Goal: Task Accomplishment & Management: Manage account settings

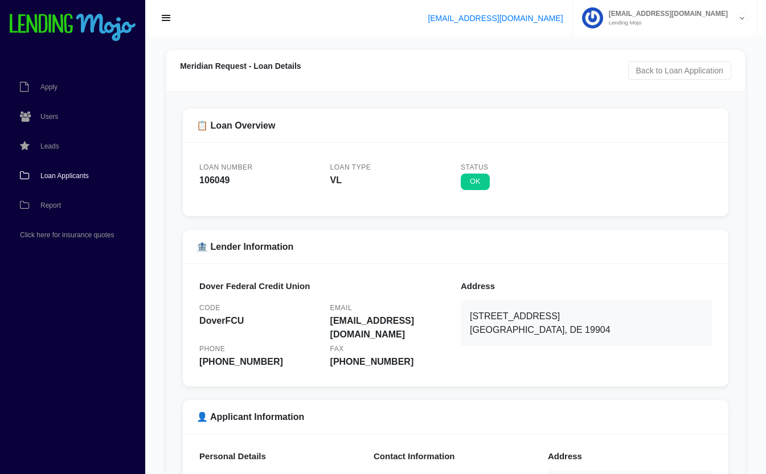
scroll to position [302, 0]
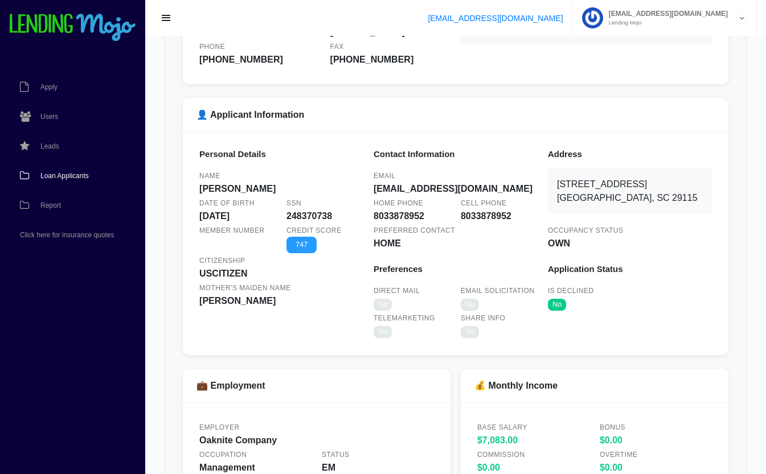
click at [65, 174] on span "Loan Applicants" at bounding box center [64, 176] width 48 height 7
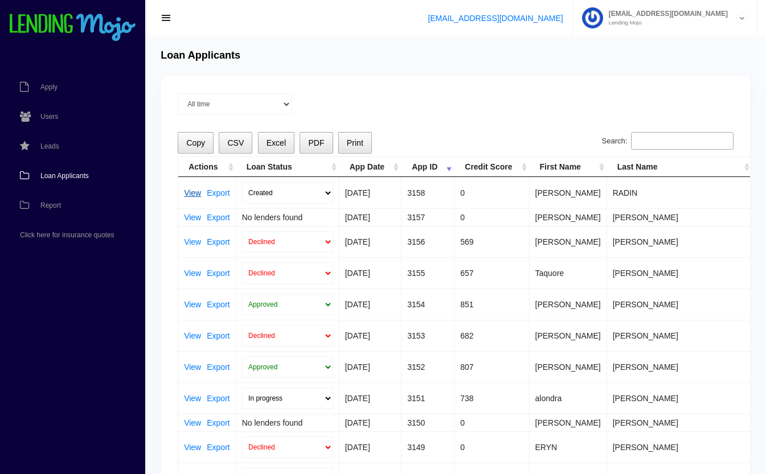
click at [192, 195] on link "View" at bounding box center [192, 193] width 17 height 8
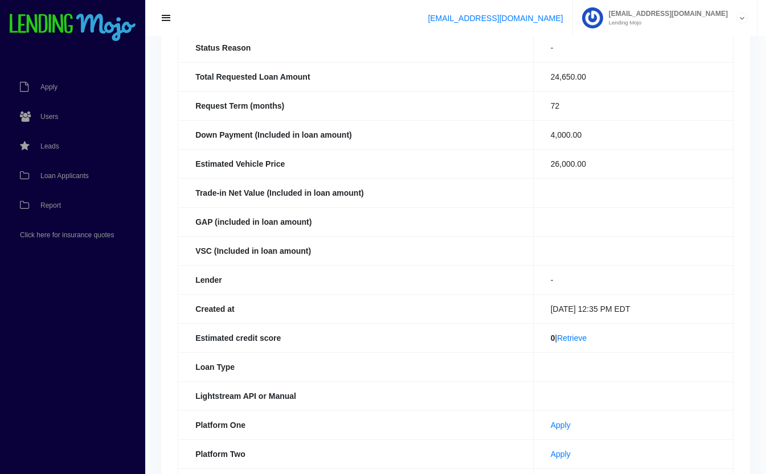
scroll to position [249, 0]
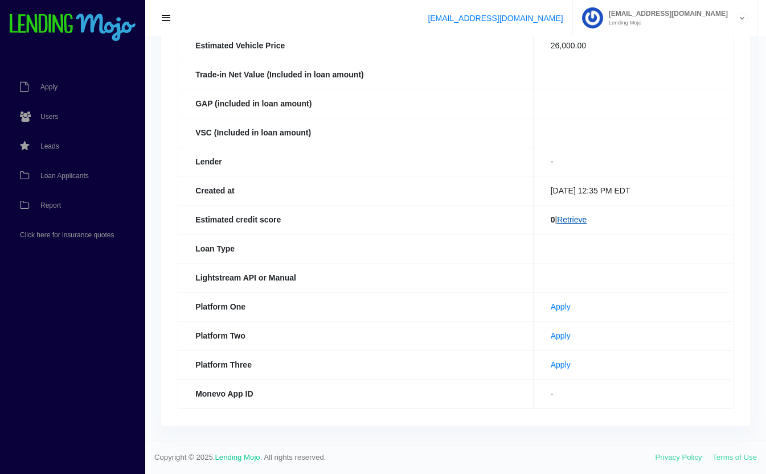
click at [576, 219] on link "Retrieve" at bounding box center [572, 219] width 30 height 9
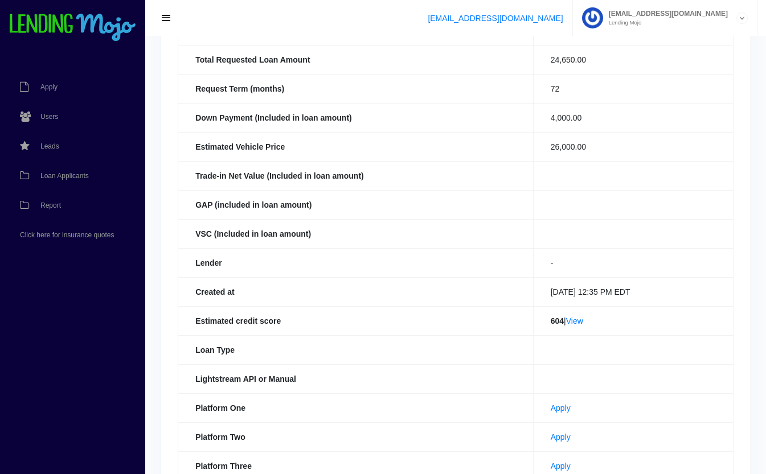
scroll to position [149, 0]
click at [579, 322] on link "View" at bounding box center [574, 319] width 17 height 9
click at [81, 179] on span "Loan Applicants" at bounding box center [64, 176] width 48 height 7
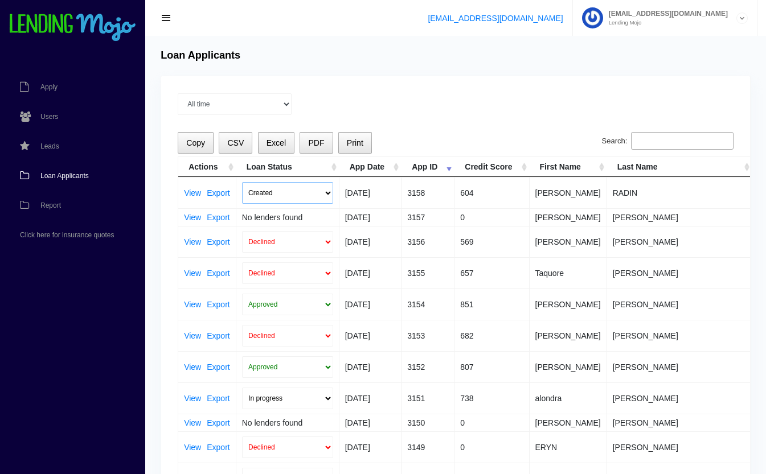
click at [326, 183] on select "Created Submitted" at bounding box center [287, 193] width 91 height 22
select select "submitted"
click at [242, 182] on select "Created Submitted" at bounding box center [287, 193] width 91 height 22
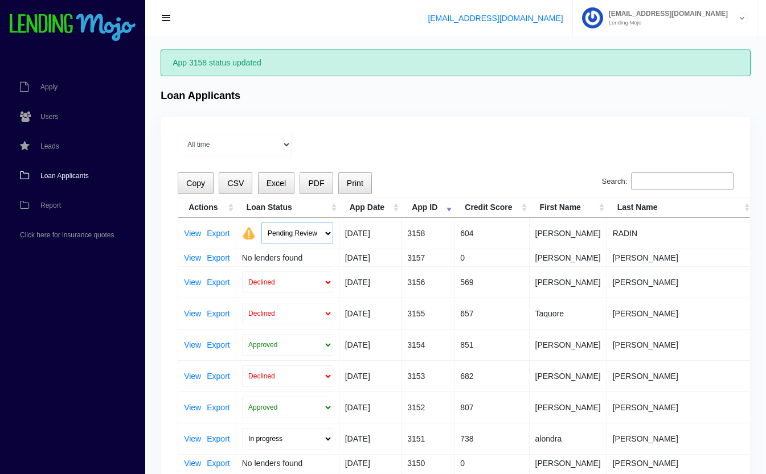
click at [299, 229] on select "Pending Review Approve Decline Unqualified" at bounding box center [297, 234] width 72 height 22
select select "declined"
click at [261, 223] on select "Pending Review Approve Decline Unqualified" at bounding box center [297, 234] width 72 height 22
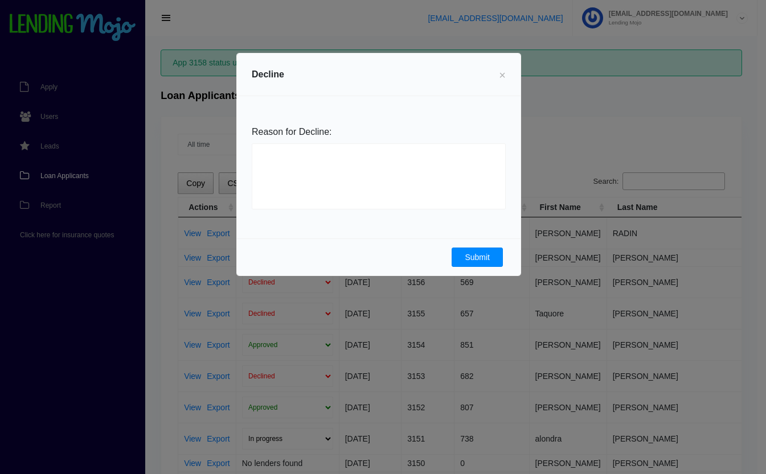
click at [460, 255] on button "Submit" at bounding box center [477, 257] width 51 height 19
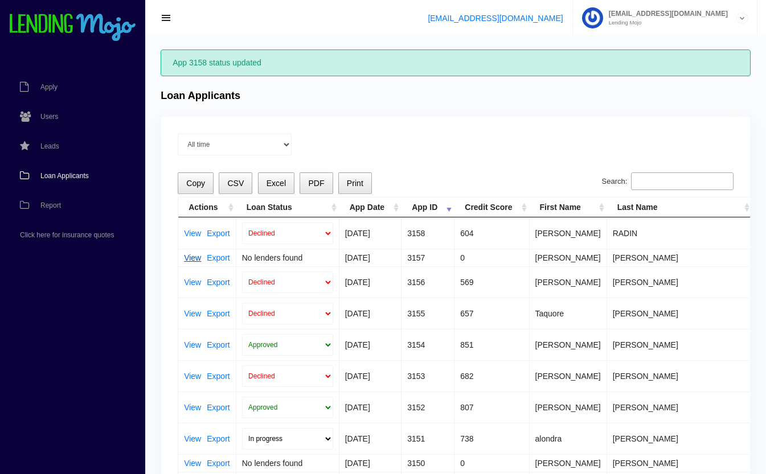
click at [190, 256] on link "View" at bounding box center [192, 258] width 17 height 8
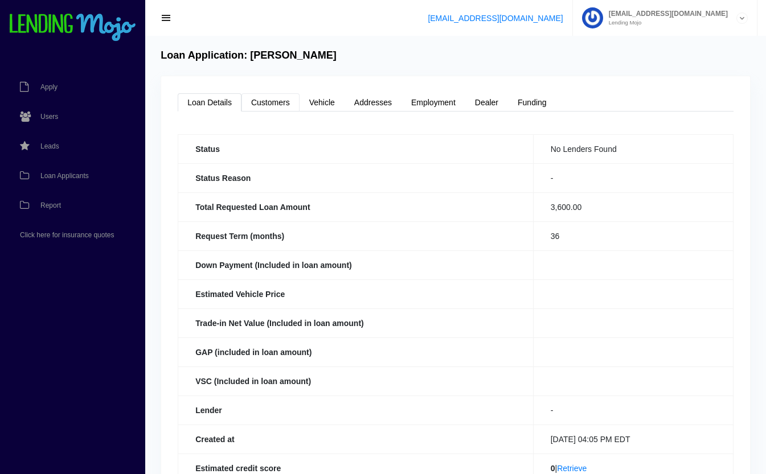
click at [276, 97] on link "Customers" at bounding box center [270, 102] width 58 height 18
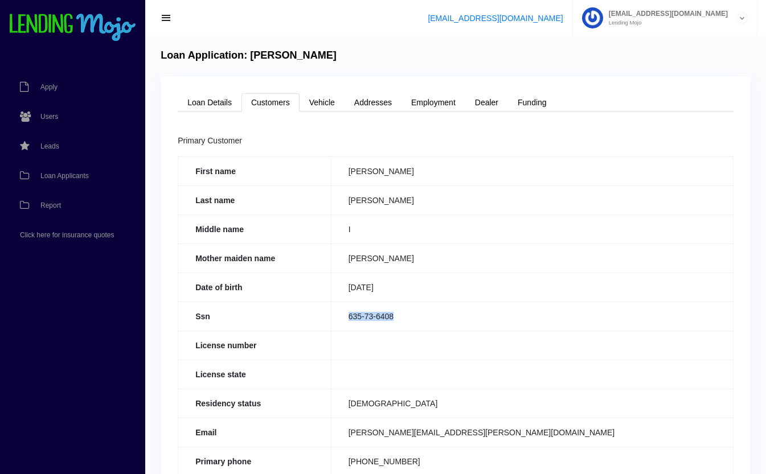
drag, startPoint x: 422, startPoint y: 315, endPoint x: 362, endPoint y: 318, distance: 59.8
click at [362, 318] on td "635-73-6408" at bounding box center [532, 316] width 402 height 29
copy td "635-73-6408"
click at [210, 103] on link "Loan Details" at bounding box center [210, 102] width 64 height 18
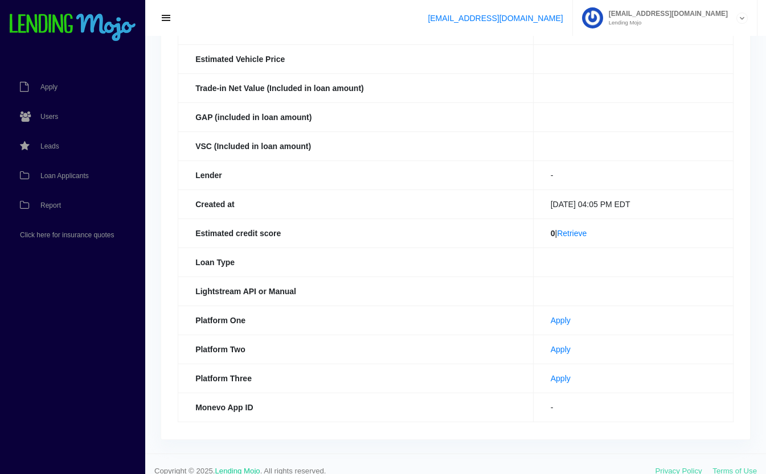
scroll to position [249, 0]
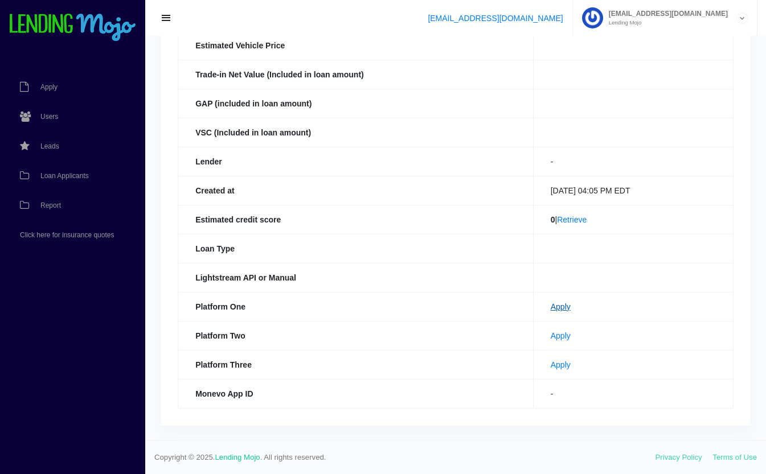
click at [554, 305] on link "Apply" at bounding box center [561, 306] width 20 height 9
click at [551, 364] on link "Apply" at bounding box center [561, 364] width 20 height 9
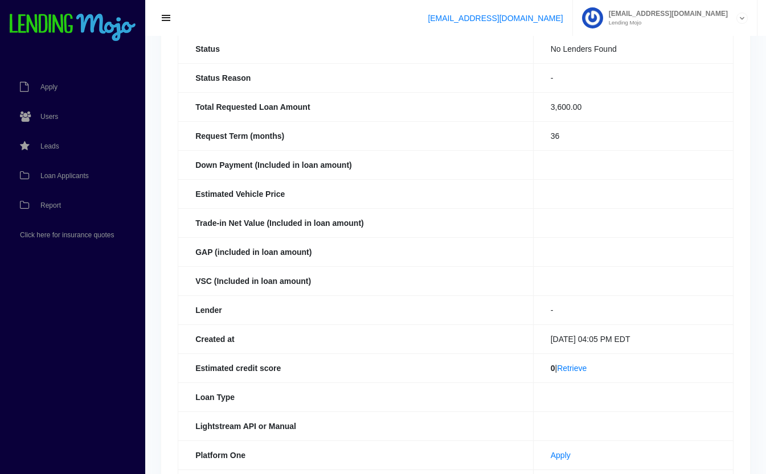
scroll to position [249, 0]
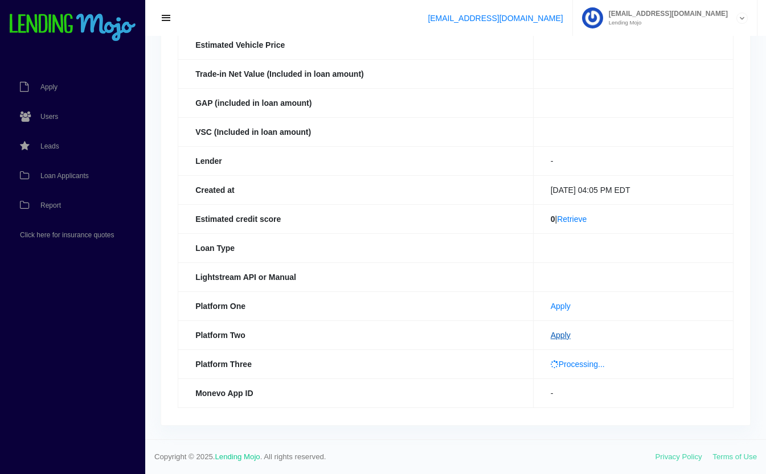
click at [552, 333] on link "Apply" at bounding box center [561, 335] width 20 height 9
click at [67, 175] on span "Loan Applicants" at bounding box center [64, 176] width 48 height 7
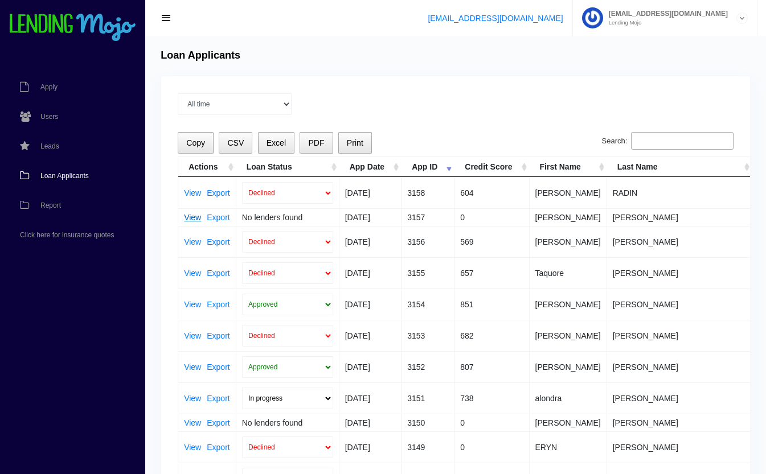
click at [192, 214] on link "View" at bounding box center [192, 218] width 17 height 8
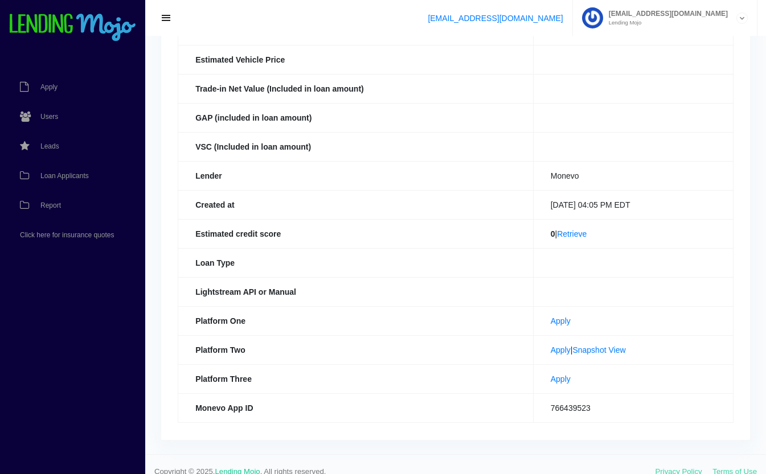
scroll to position [235, 0]
click at [48, 171] on link "Loan Applicants" at bounding box center [67, 176] width 134 height 30
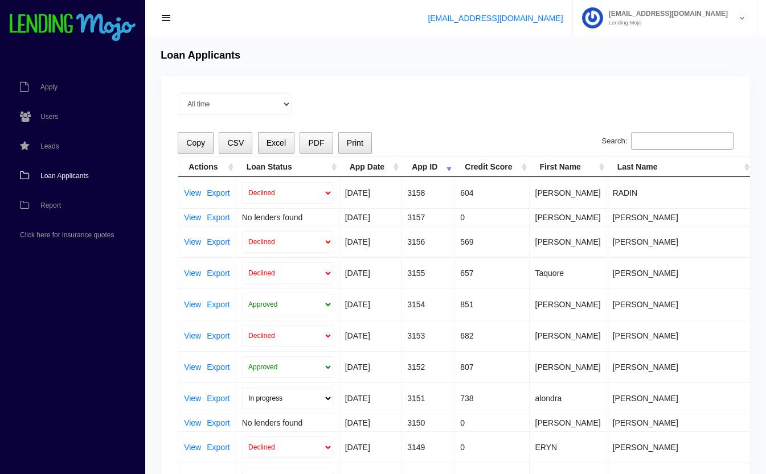
click at [280, 219] on td "No lenders found" at bounding box center [287, 217] width 103 height 18
click at [330, 169] on th "Loan Status" at bounding box center [287, 167] width 103 height 20
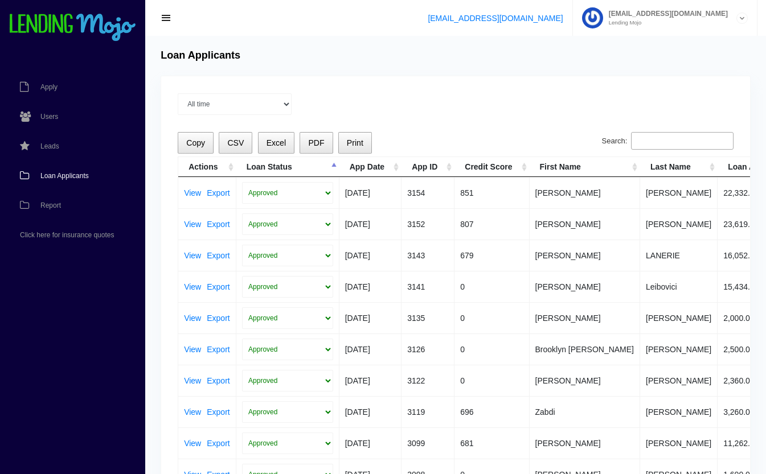
click at [332, 170] on th "Loan Status" at bounding box center [287, 167] width 103 height 20
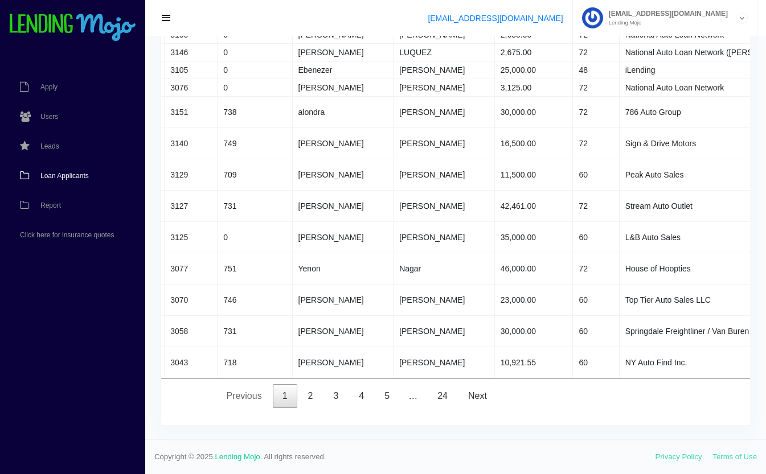
scroll to position [0, 240]
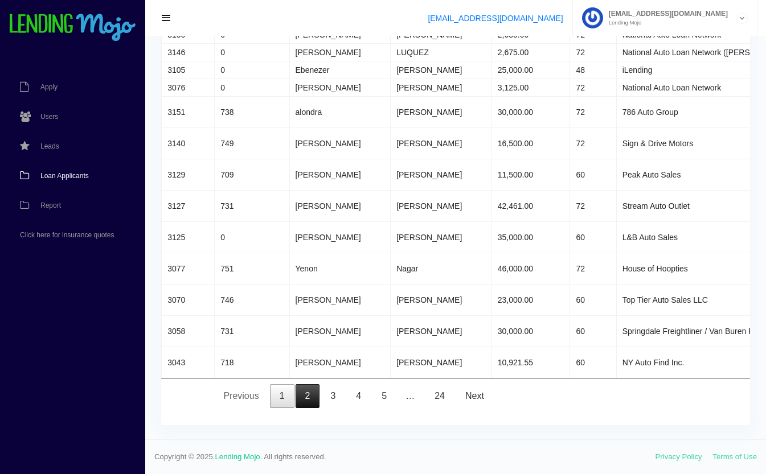
click at [309, 395] on link "2" at bounding box center [308, 396] width 24 height 24
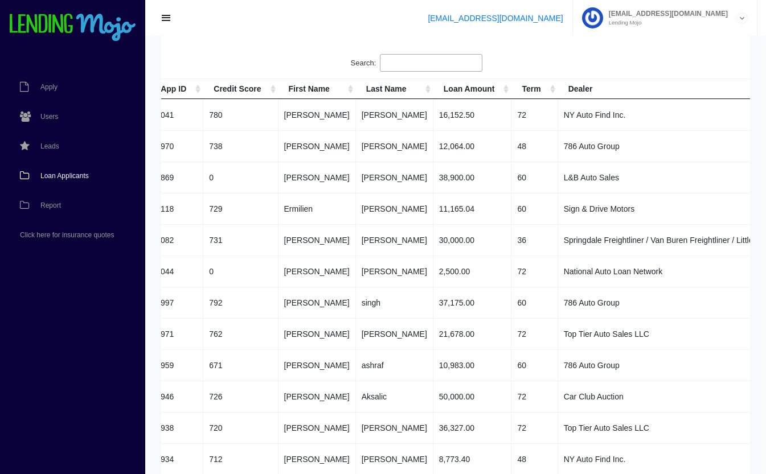
scroll to position [0, 0]
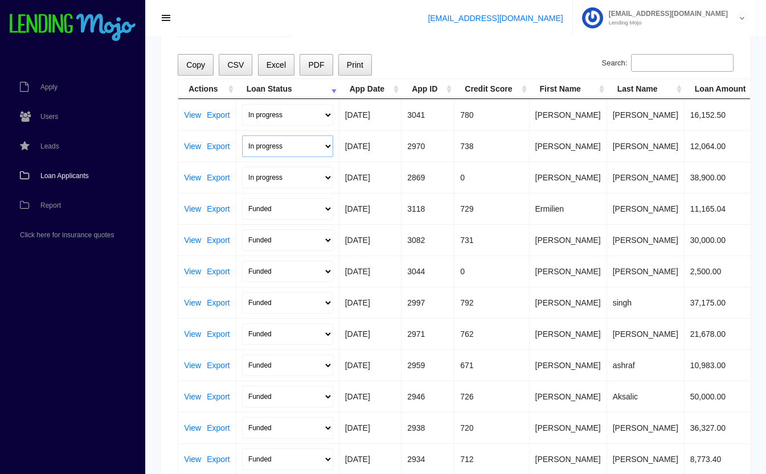
click at [285, 147] on select "In progress Funded Did not fund" at bounding box center [287, 147] width 91 height 22
select select "did_not_fund"
click at [242, 136] on select "In progress Funded Did not fund" at bounding box center [287, 147] width 91 height 22
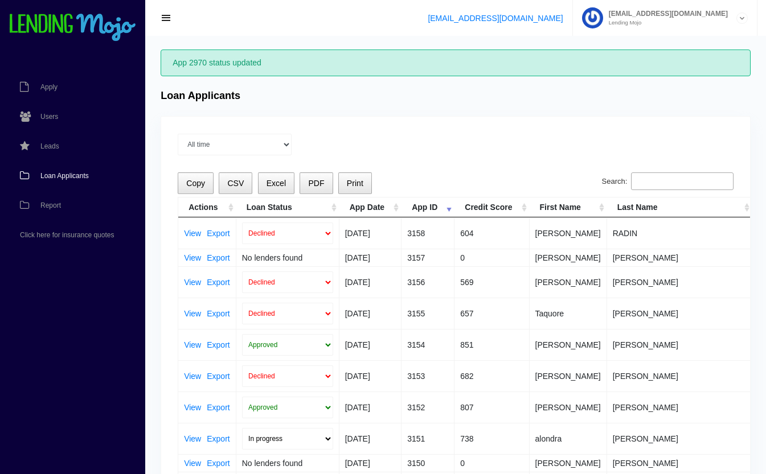
scroll to position [23, 0]
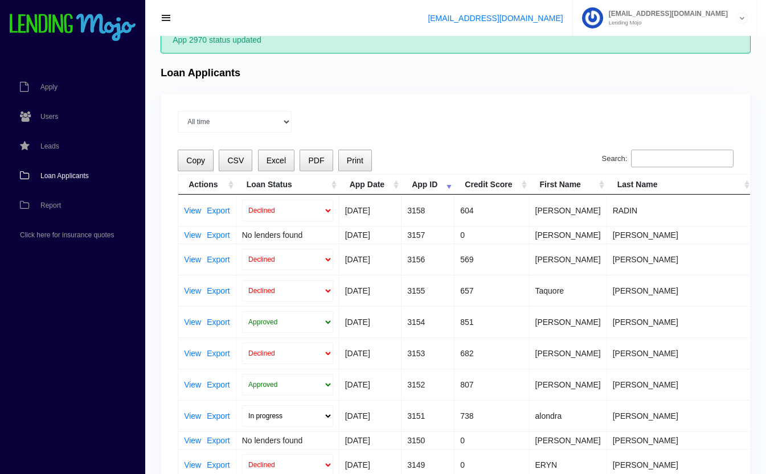
click at [300, 185] on th "Loan Status" at bounding box center [287, 185] width 103 height 20
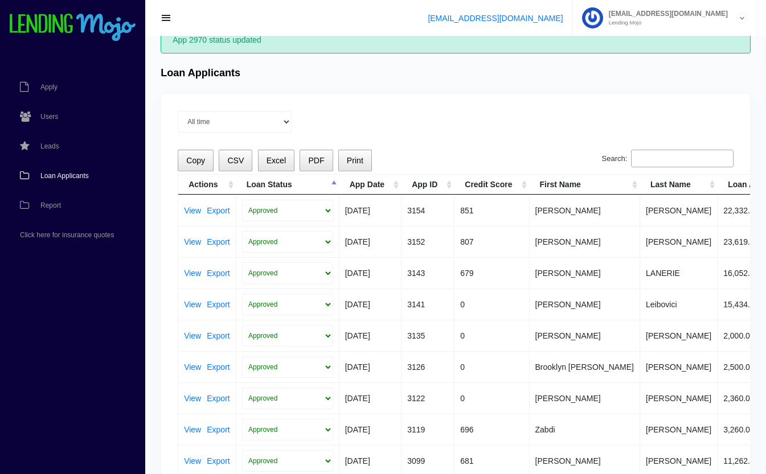
click at [300, 185] on th "Loan Status" at bounding box center [287, 185] width 103 height 20
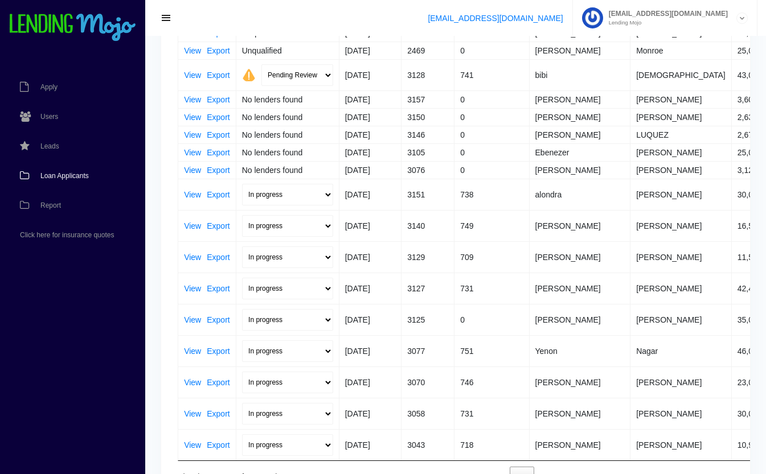
scroll to position [426, 0]
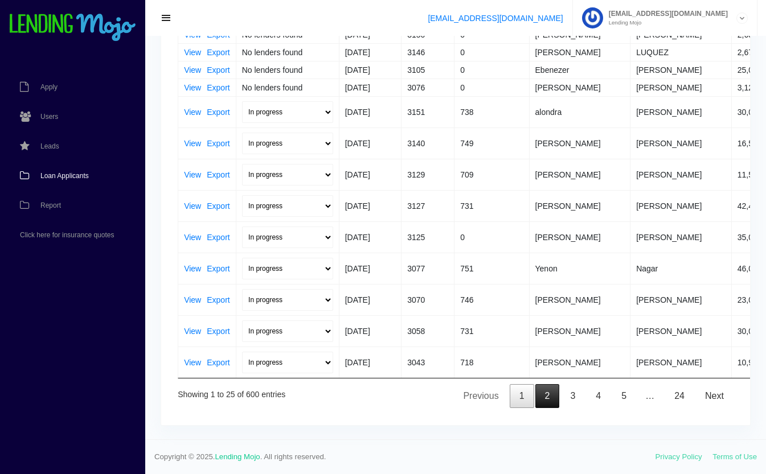
click at [544, 394] on link "2" at bounding box center [547, 396] width 24 height 24
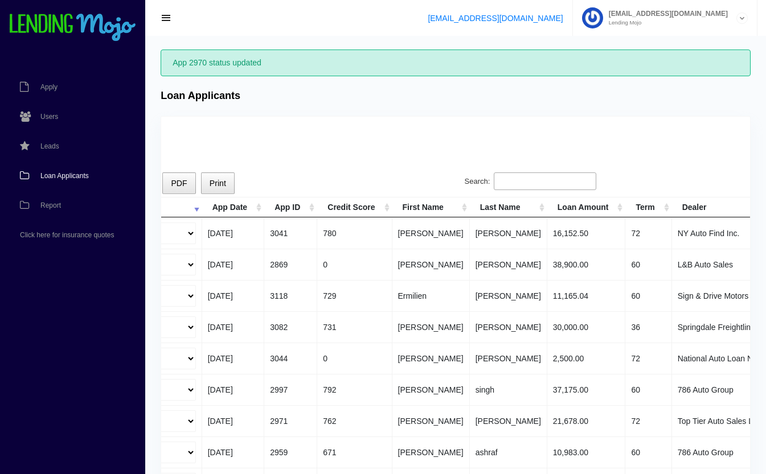
scroll to position [0, 0]
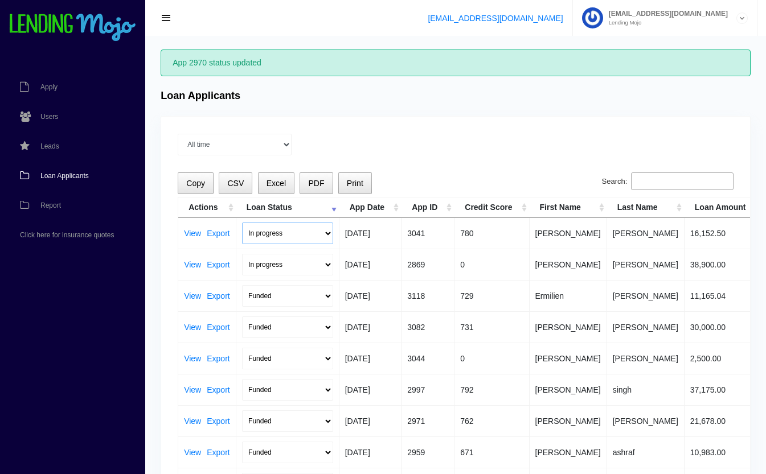
click at [278, 231] on select "In progress Funded Did not fund" at bounding box center [287, 234] width 91 height 22
select select "did_not_fund"
click at [242, 223] on select "In progress Funded Did not fund" at bounding box center [287, 234] width 91 height 22
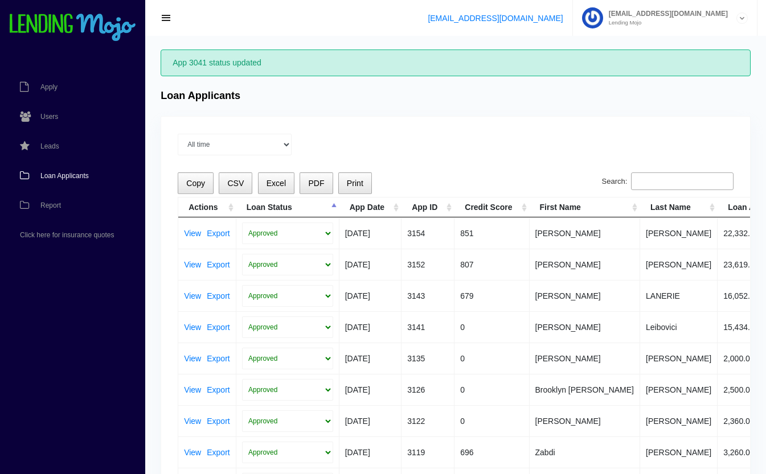
click at [323, 204] on th "Loan Status" at bounding box center [287, 208] width 103 height 20
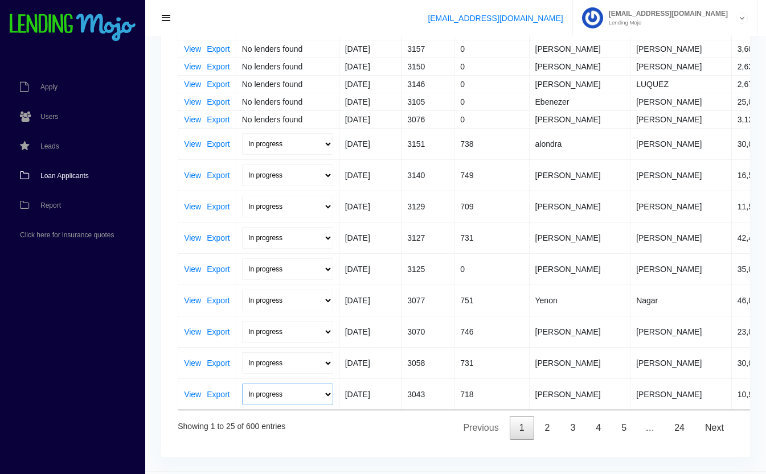
click at [316, 395] on select "In progress Funded Did not fund" at bounding box center [287, 395] width 91 height 22
select select "did_not_fund"
click at [242, 384] on select "In progress Funded Did not fund" at bounding box center [287, 395] width 91 height 22
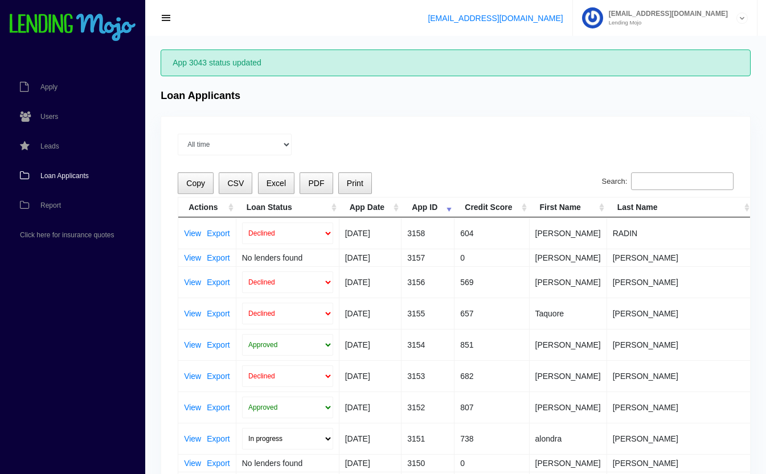
scroll to position [23, 0]
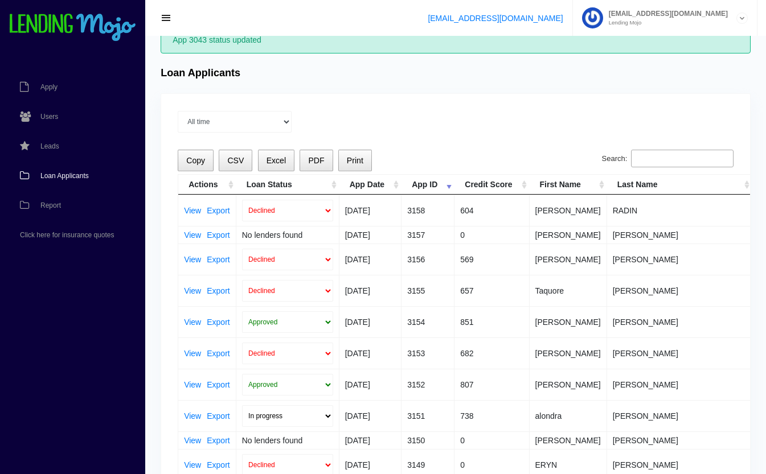
click at [333, 187] on th "Loan Status" at bounding box center [287, 185] width 103 height 20
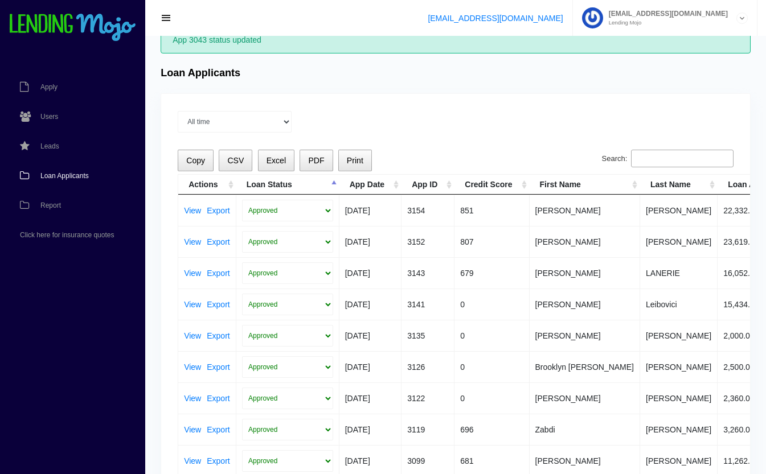
click at [333, 187] on th "Loan Status" at bounding box center [287, 185] width 103 height 20
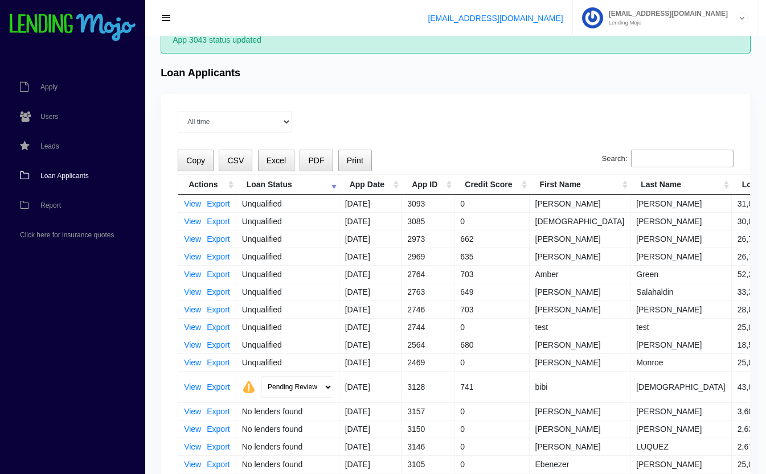
click at [333, 187] on th "Loan Status" at bounding box center [287, 185] width 103 height 20
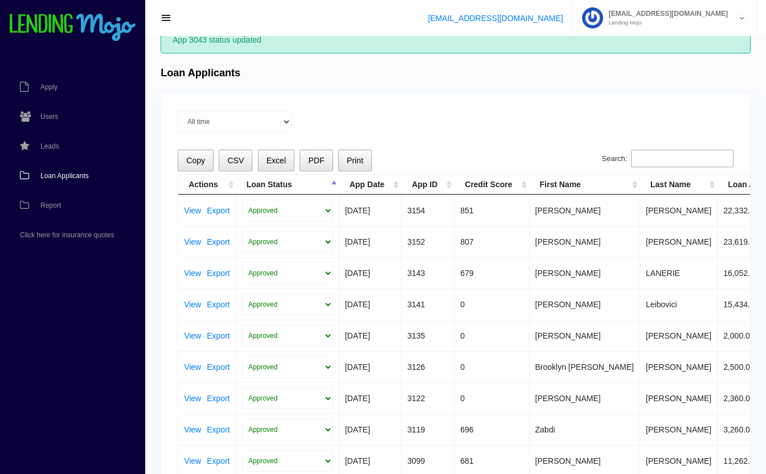
click at [333, 187] on th "Loan Status" at bounding box center [287, 185] width 103 height 20
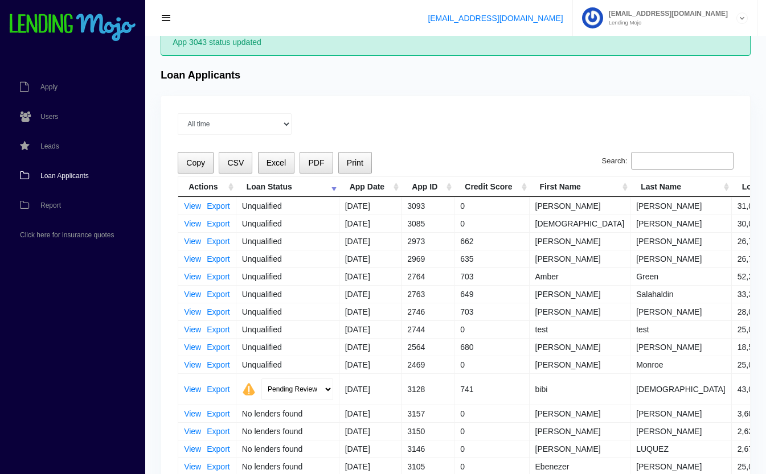
scroll to position [0, 0]
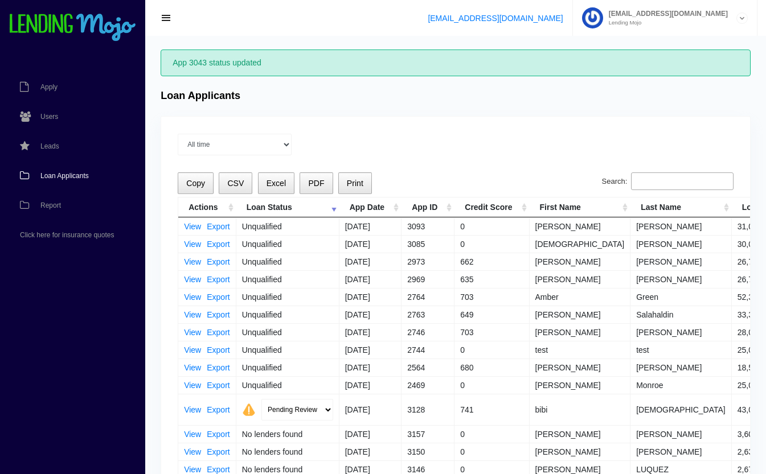
click at [690, 182] on input "Search:" at bounding box center [682, 182] width 103 height 18
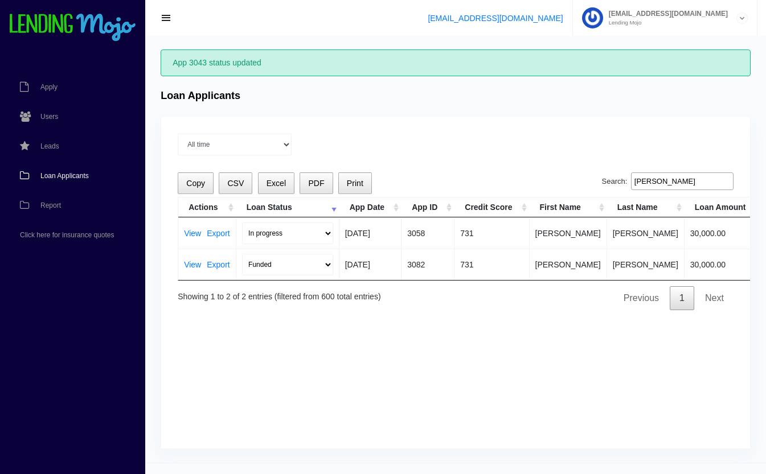
type input "gordon"
click at [298, 229] on select "In progress Funded Did not fund" at bounding box center [287, 234] width 91 height 22
select select "did_not_fund"
click at [242, 223] on select "In progress Funded Did not fund" at bounding box center [287, 234] width 91 height 22
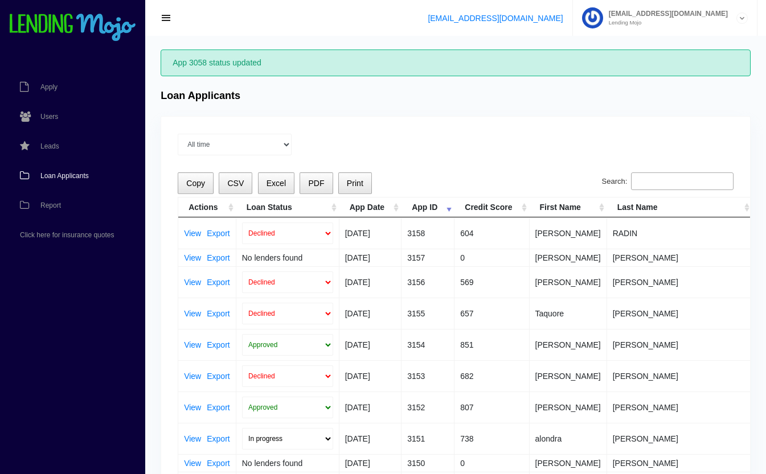
click at [331, 206] on th "Loan Status" at bounding box center [287, 208] width 103 height 20
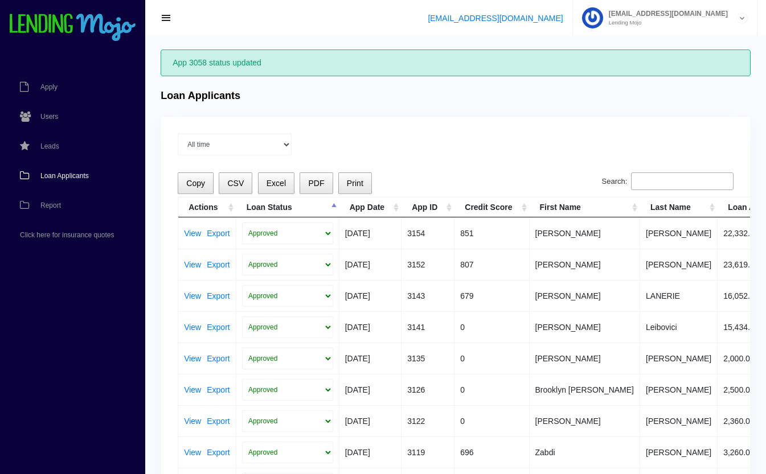
click at [331, 206] on th "Loan Status" at bounding box center [287, 208] width 103 height 20
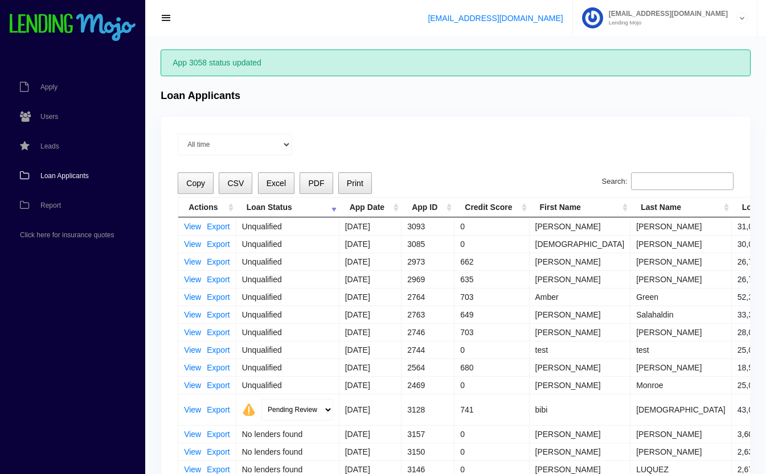
click at [679, 183] on input "Search:" at bounding box center [682, 182] width 103 height 18
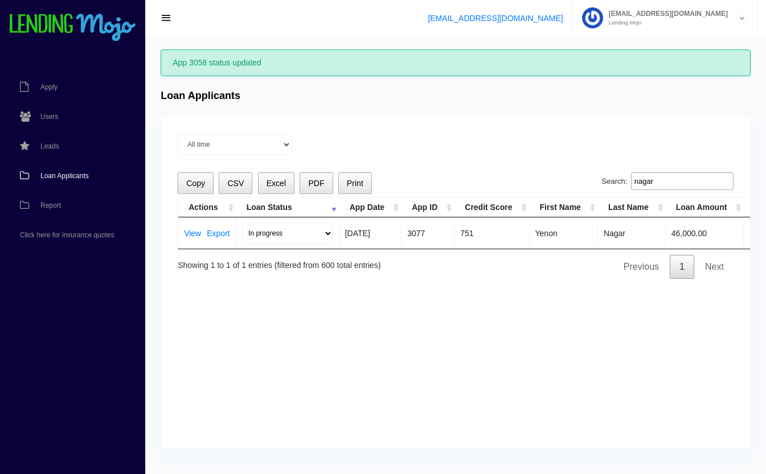
type input "nagar"
click at [263, 232] on select "In progress Funded Did not fund" at bounding box center [287, 234] width 91 height 22
select select "funded"
click at [242, 223] on select "In progress Funded Did not fund" at bounding box center [287, 234] width 91 height 22
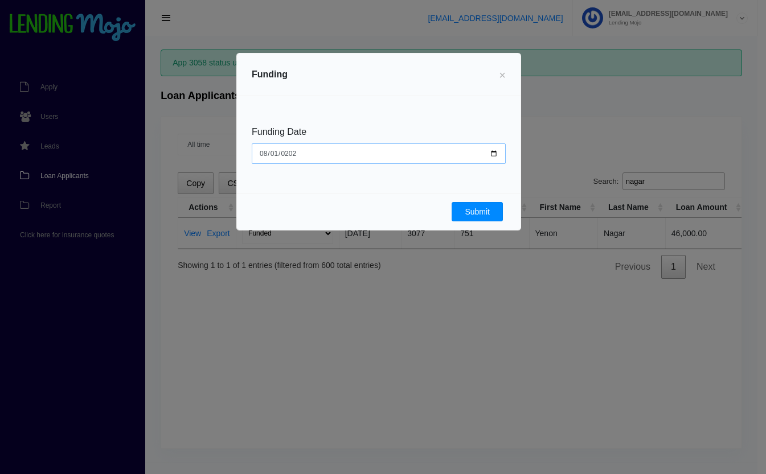
type input "2025-08-01"
click at [476, 205] on button "Submit" at bounding box center [477, 211] width 51 height 19
